Goal: Check status

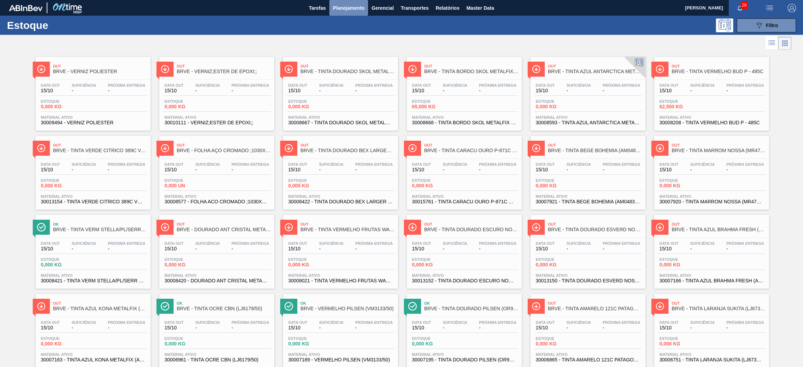
click at [352, 6] on span "Planejamento" at bounding box center [349, 8] width 32 height 8
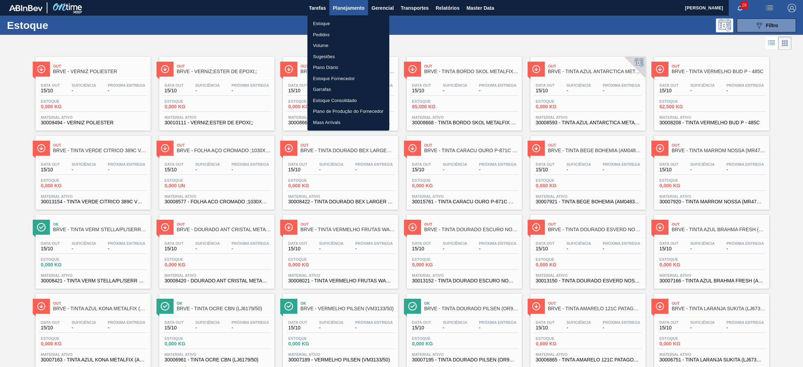
click at [321, 31] on li "Pedidos" at bounding box center [348, 34] width 82 height 11
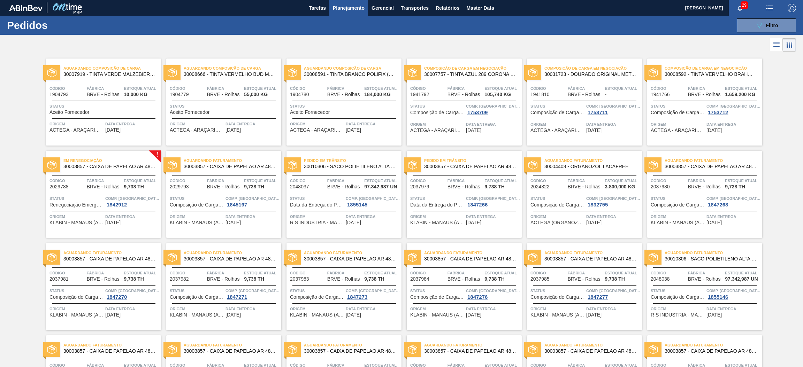
click at [199, 163] on span "Aguardando Faturamento" at bounding box center [233, 160] width 98 height 7
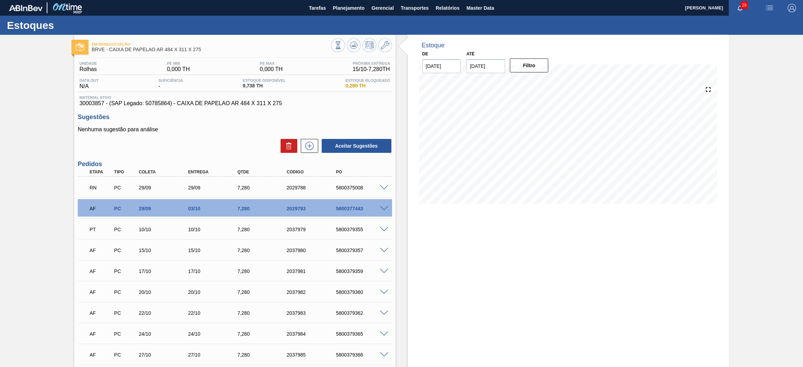
click at [190, 253] on div "AF PC 15/10 15/10 7,[PHONE_NUMBER] 5800379357" at bounding box center [233, 250] width 296 height 14
click at [187, 252] on div "15/10" at bounding box center [215, 251] width 56 height 6
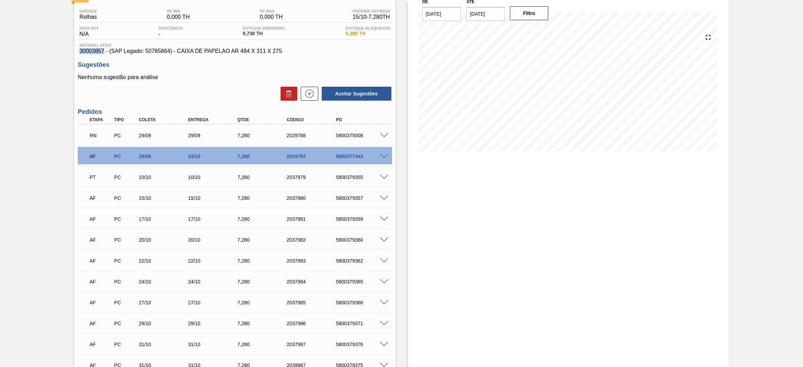
drag, startPoint x: 104, startPoint y: 50, endPoint x: 78, endPoint y: 50, distance: 25.8
click at [78, 50] on div "Material ativo 30003857 - (SAP Legado: 50785864) - CAIXA DE PAPELAO AR 484 X 31…" at bounding box center [235, 48] width 314 height 11
copy span "30003857"
